Goal: Task Accomplishment & Management: Use online tool/utility

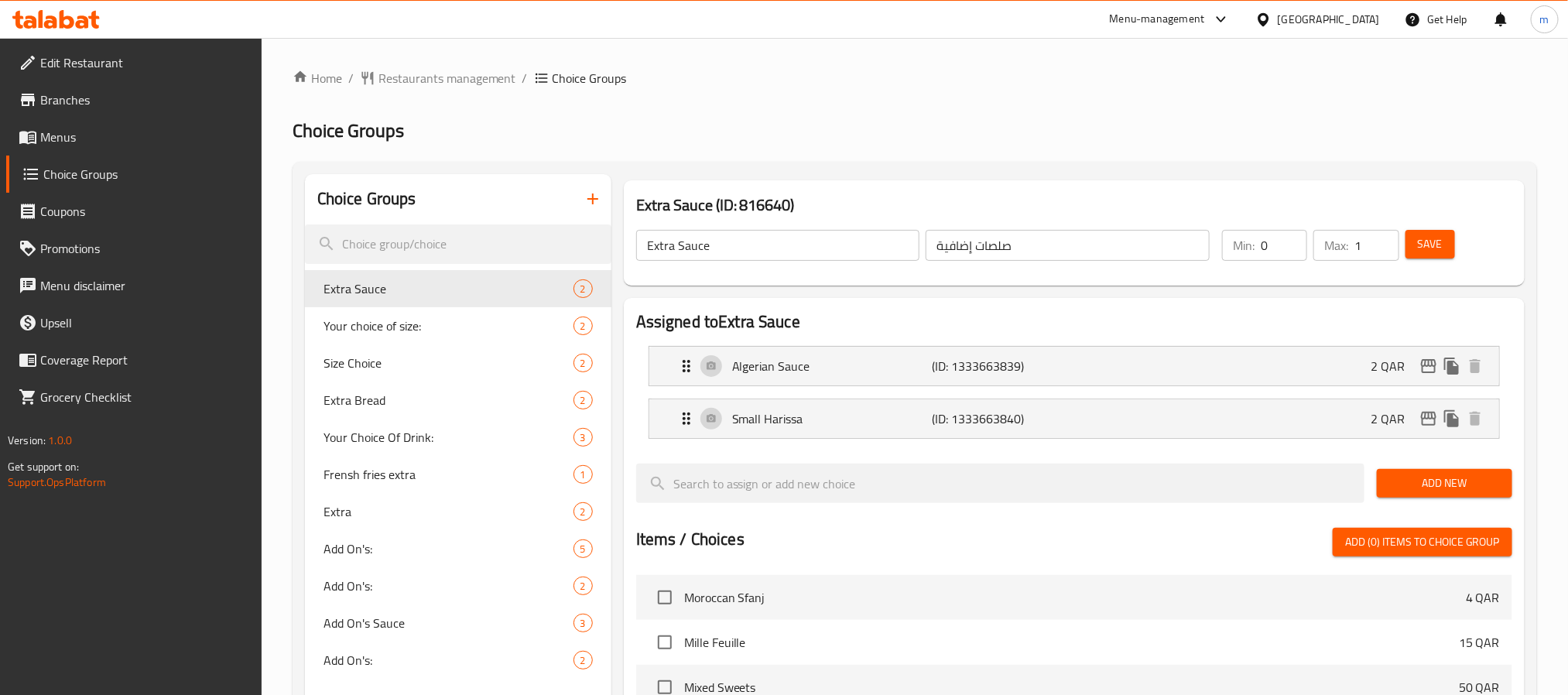
scroll to position [232, 0]
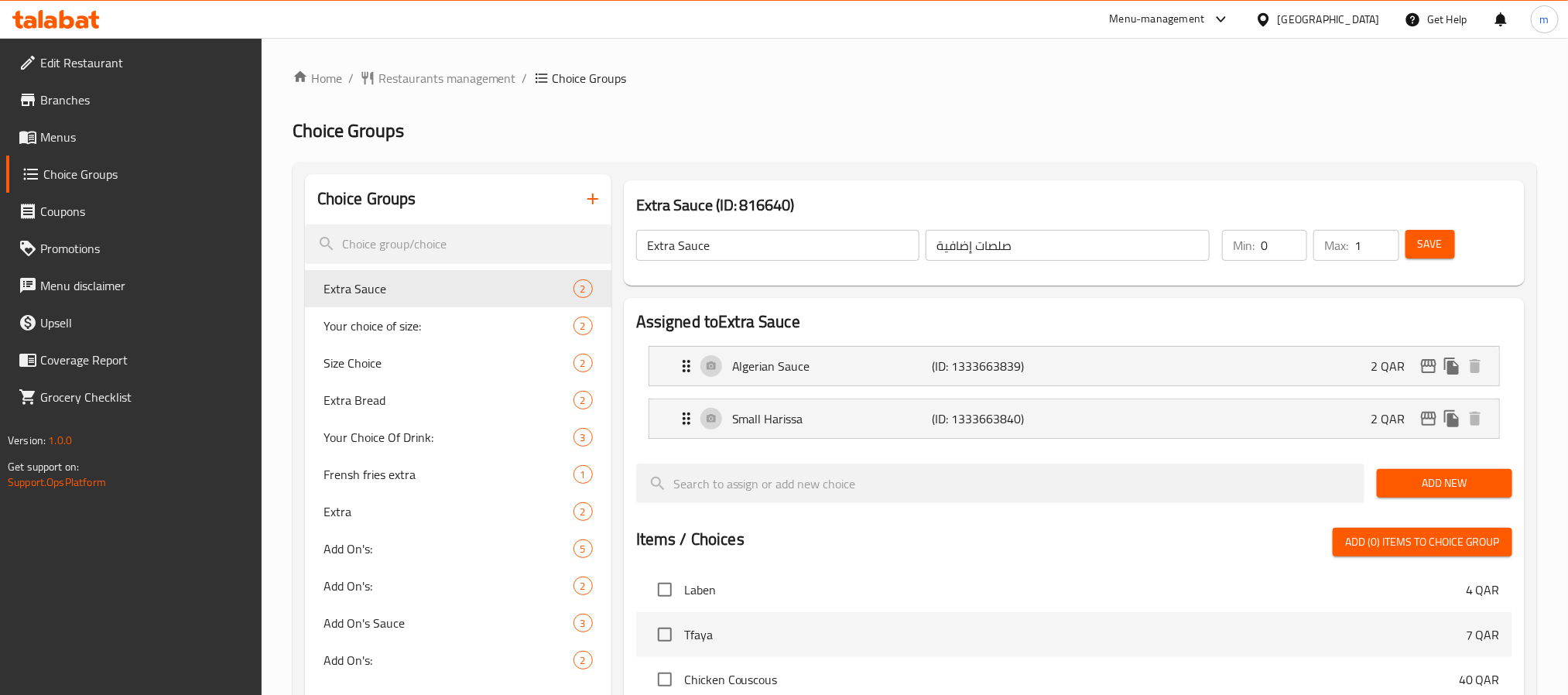
click at [69, 18] on icon at bounding box center [67, 19] width 15 height 18
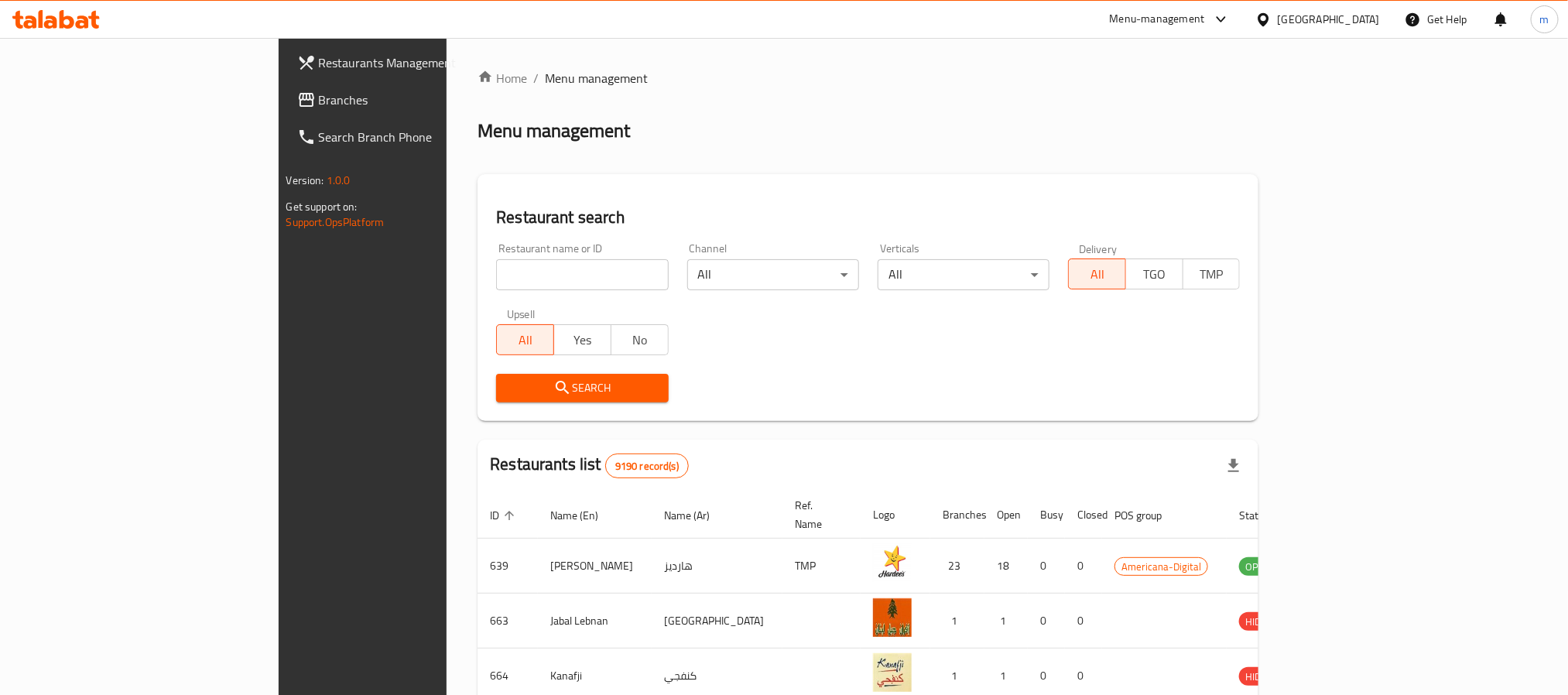
click at [319, 95] on span "Branches" at bounding box center [423, 99] width 209 height 18
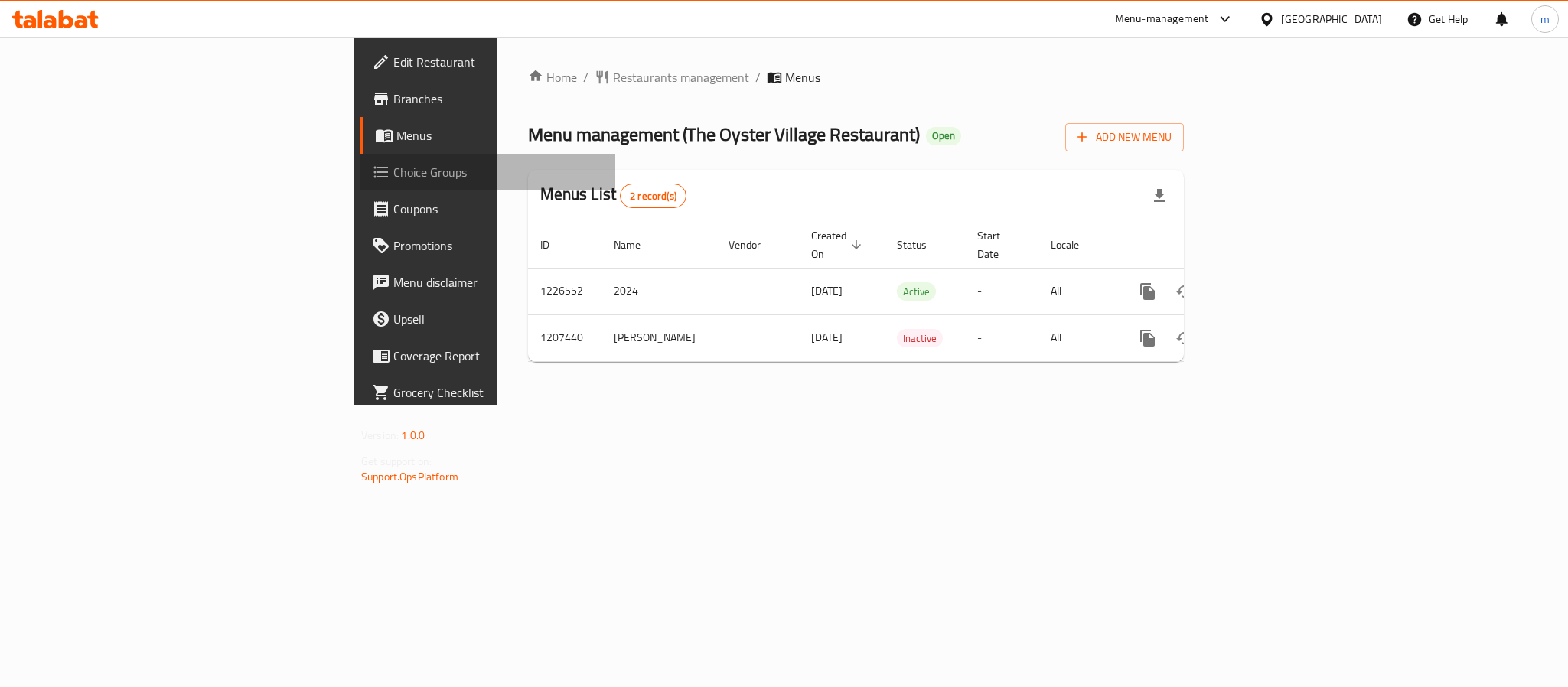
click at [393, 175] on span "Choice Groups" at bounding box center [498, 172] width 210 height 18
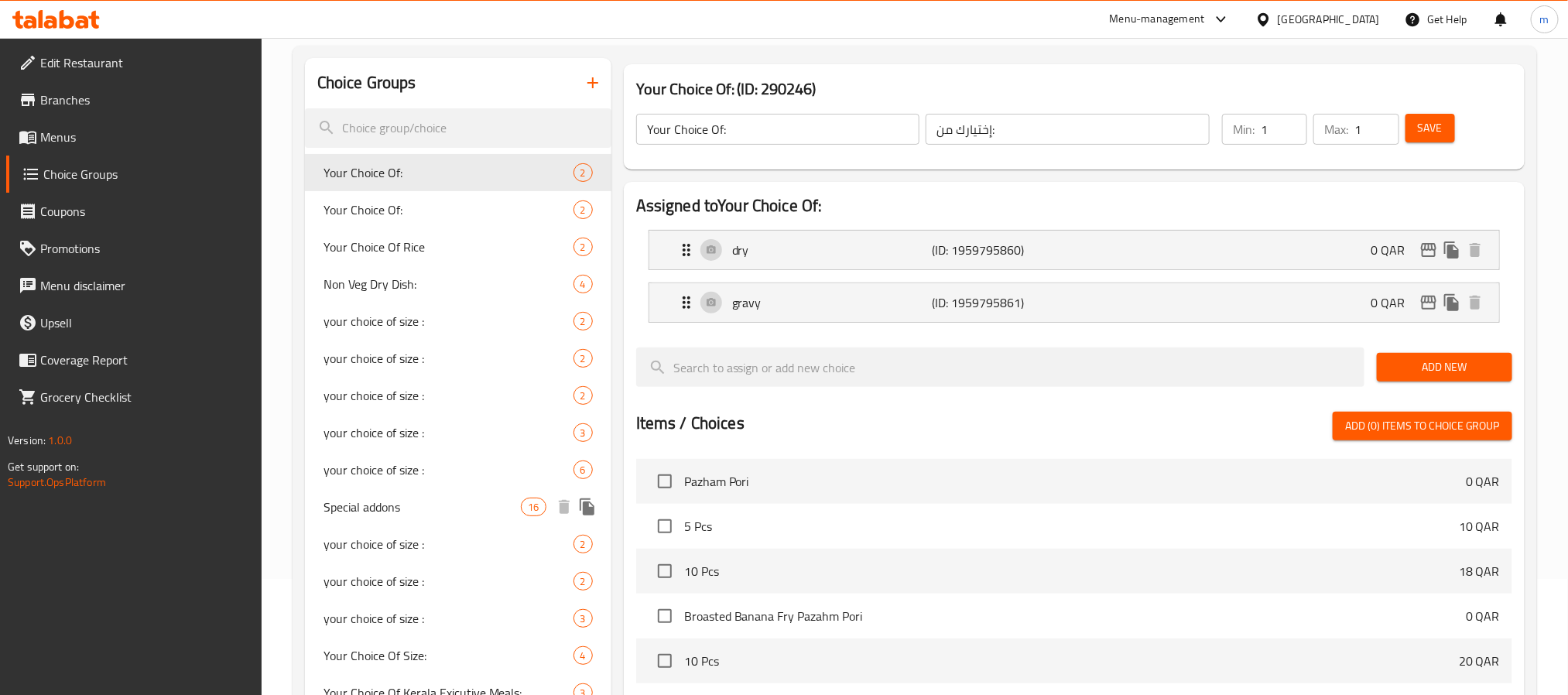
scroll to position [348, 0]
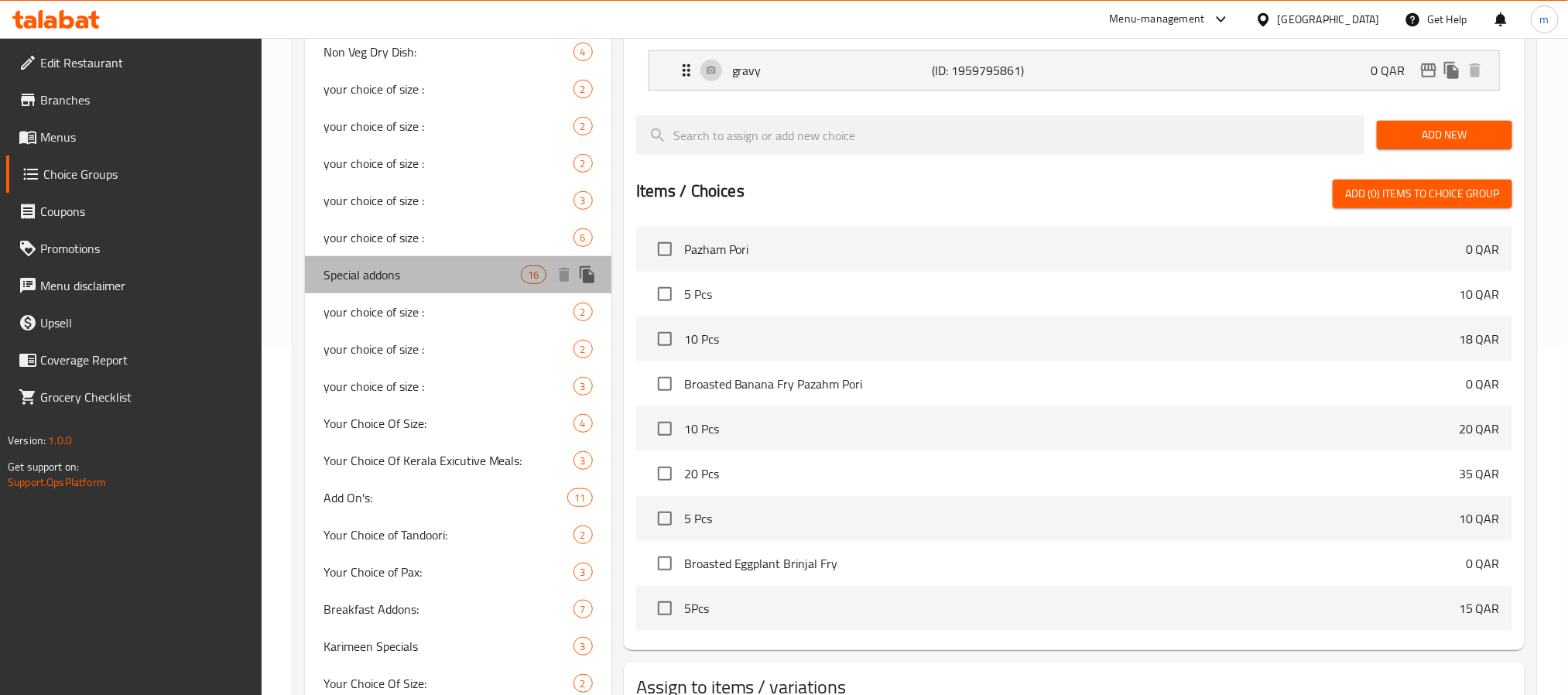
click at [397, 271] on span "Special addons" at bounding box center [422, 275] width 198 height 18
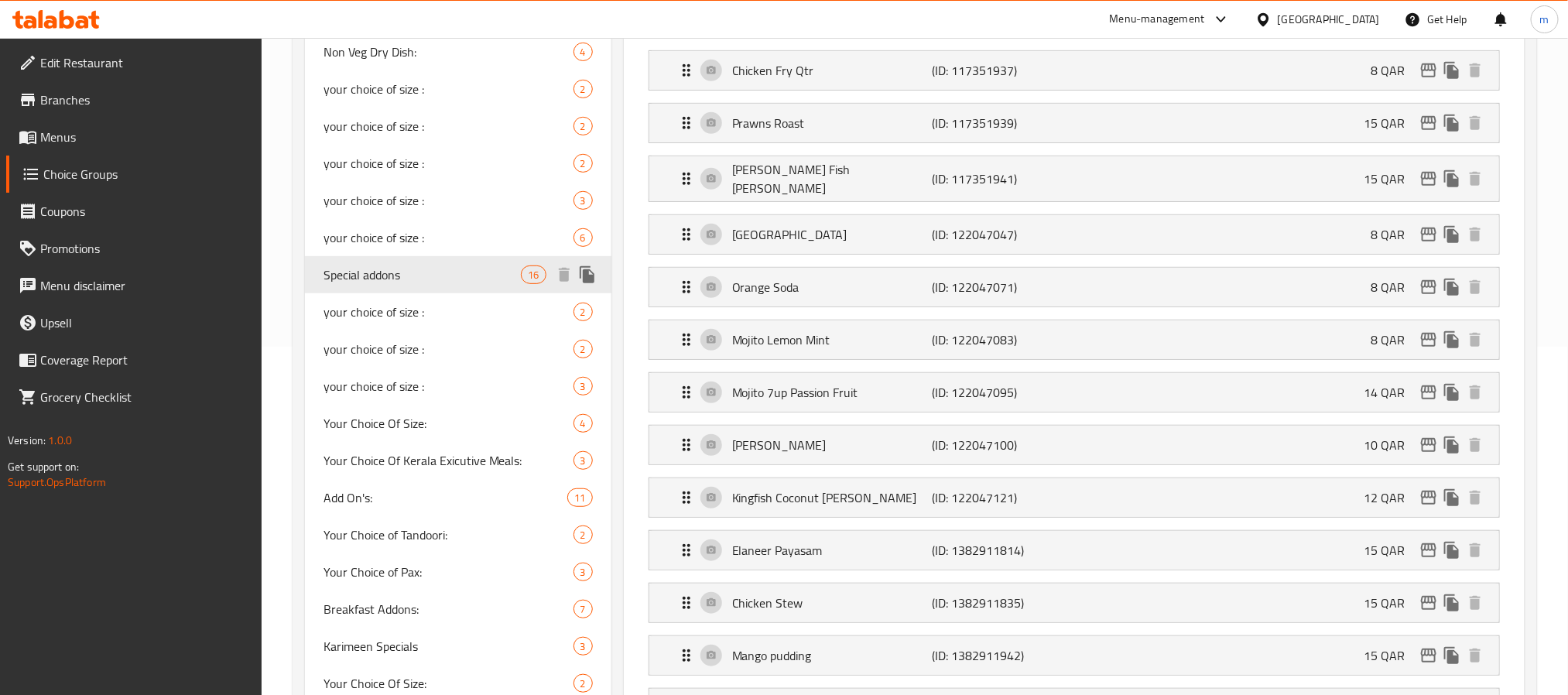
type input "Special addons"
type input "إضافات خاصة"
type input "0"
type input "13"
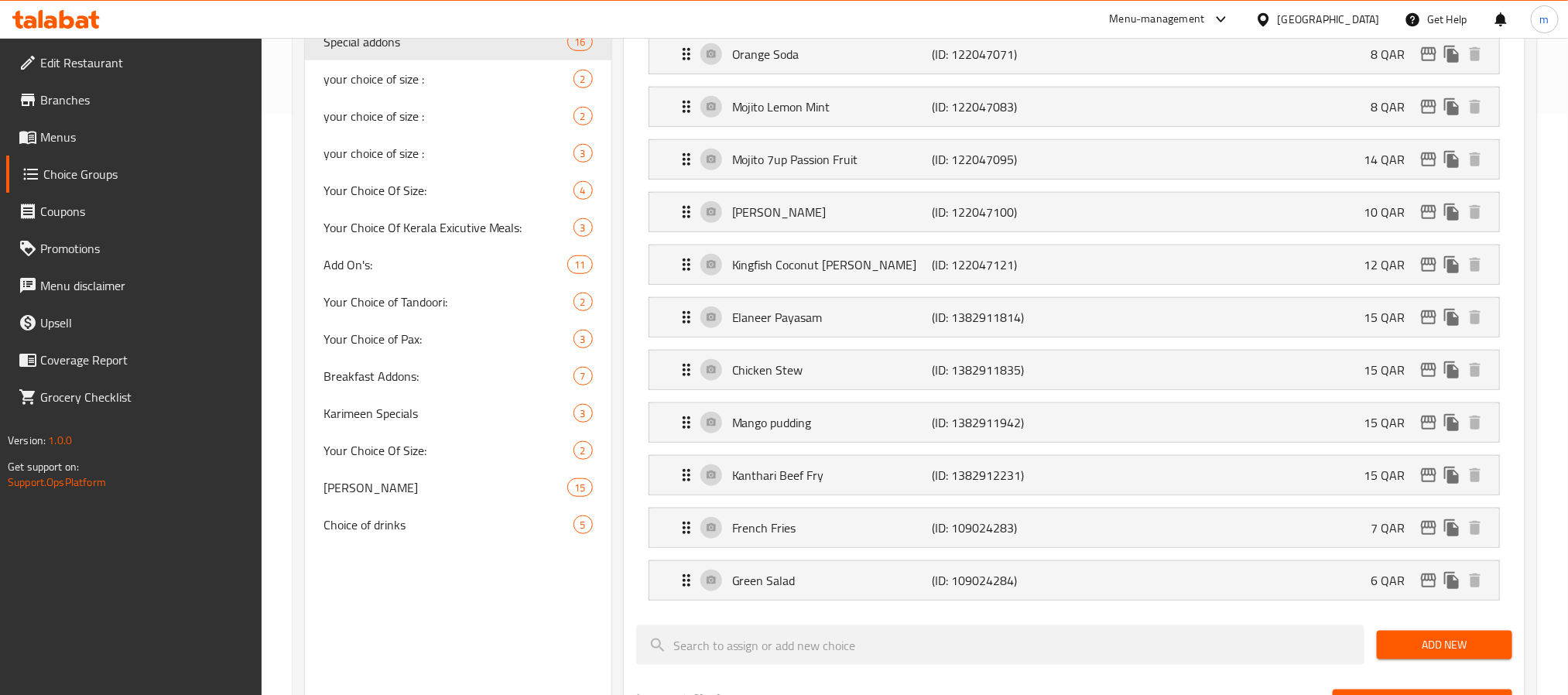
scroll to position [581, 0]
click at [365, 270] on span "Add On's:" at bounding box center [422, 266] width 198 height 18
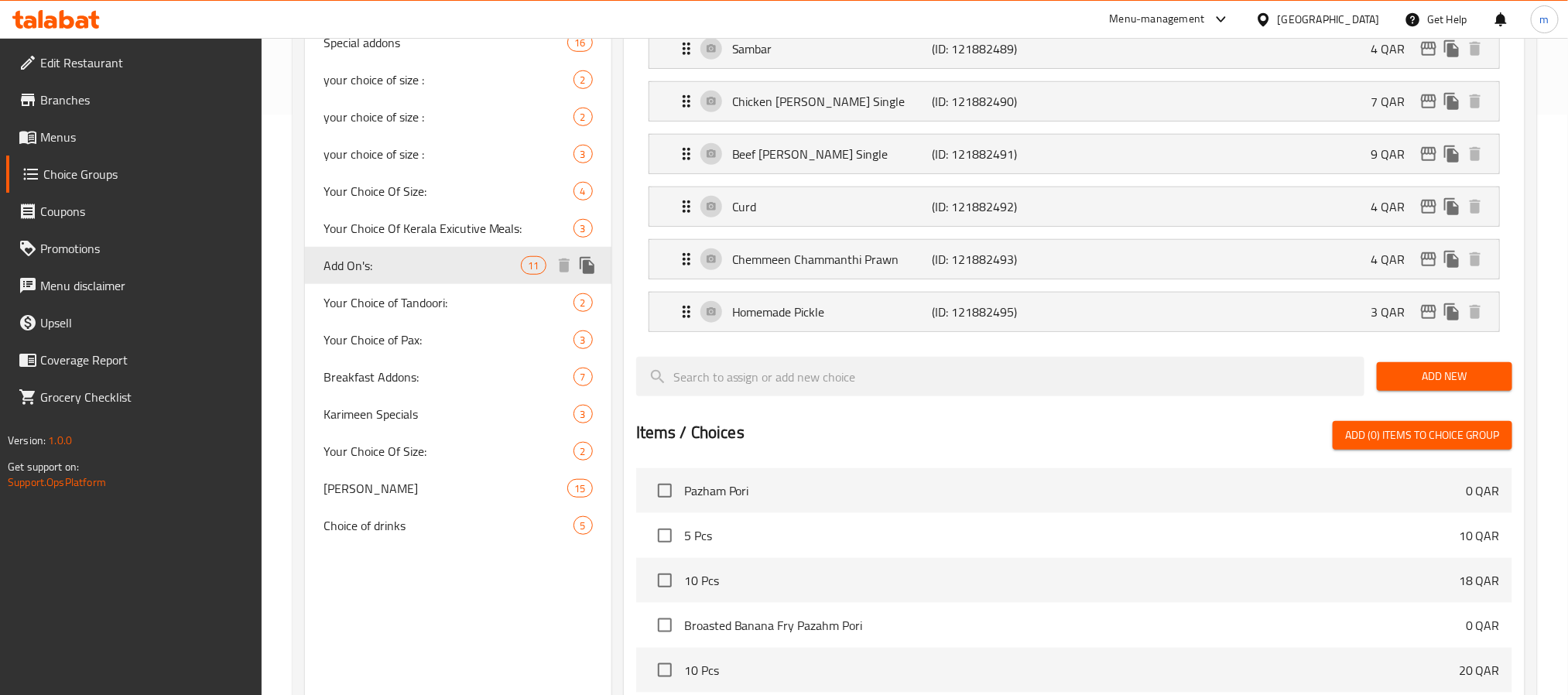
type input "Add On's:"
type input "الإضافات:"
type input "11"
click at [362, 270] on span "Add On's:" at bounding box center [422, 266] width 198 height 18
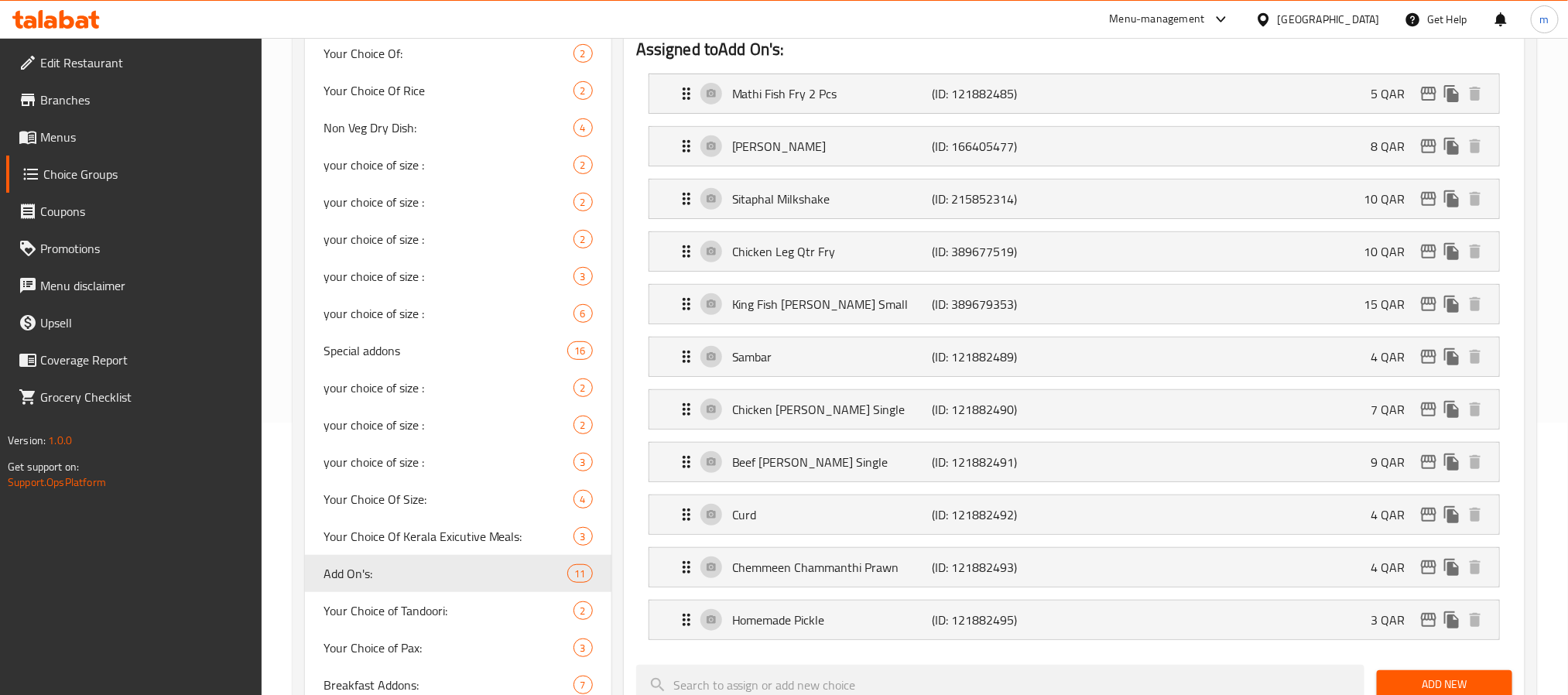
scroll to position [232, 0]
